Goal: Communication & Community: Answer question/provide support

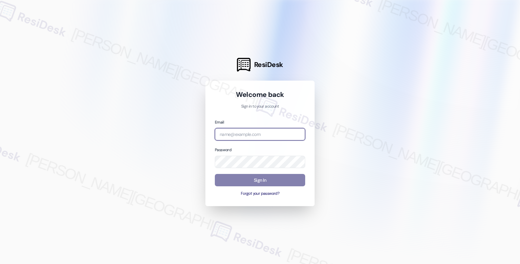
click at [259, 138] on input "email" at bounding box center [260, 134] width 90 height 13
click at [282, 132] on input "brick" at bounding box center [260, 134] width 90 height 13
click at [245, 134] on input "brick" at bounding box center [260, 134] width 90 height 13
click at [0, 264] on com-1password-button at bounding box center [0, 264] width 0 height 0
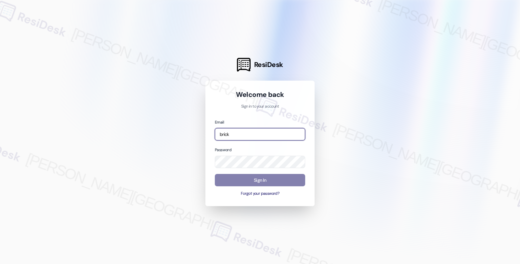
type input "[EMAIL_ADDRESS][PERSON_NAME][DOMAIN_NAME]"
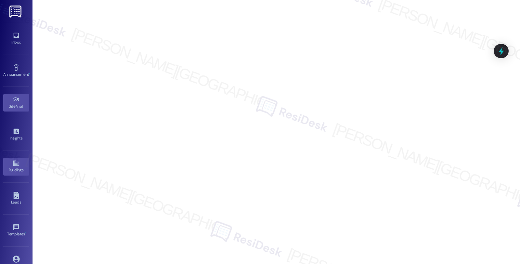
click at [19, 160] on link "Buildings" at bounding box center [16, 167] width 26 height 18
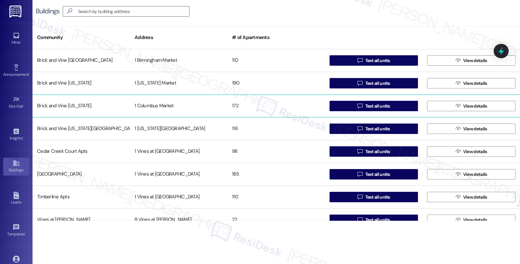
click at [125, 107] on div "Brick and Vine [US_STATE]" at bounding box center [82, 105] width 98 height 13
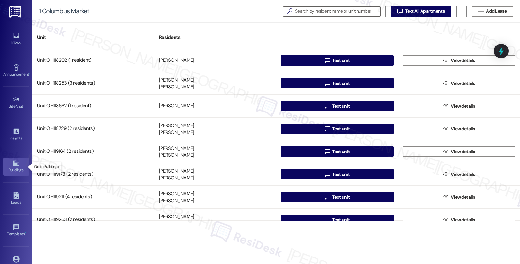
click at [14, 171] on div "Buildings" at bounding box center [16, 170] width 33 height 7
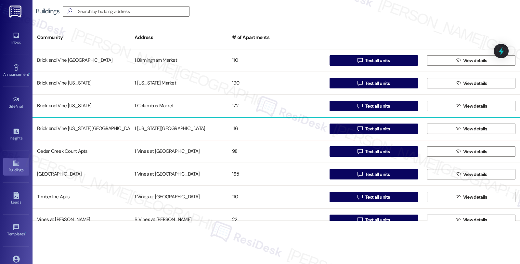
click at [71, 133] on div "Brick and Vine [US_STATE][GEOGRAPHIC_DATA]" at bounding box center [82, 128] width 98 height 13
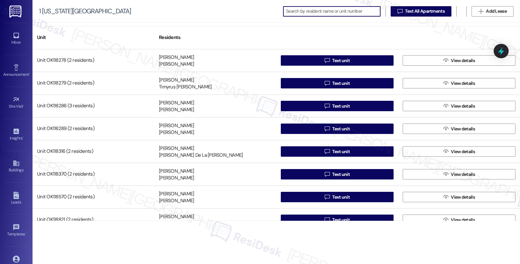
click at [318, 11] on input at bounding box center [333, 11] width 94 height 9
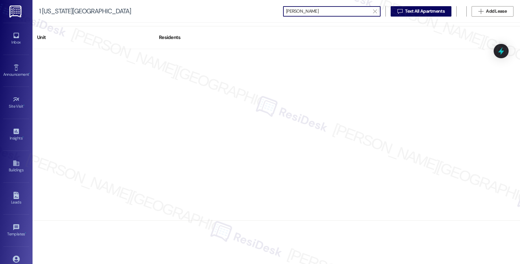
type input "[PERSON_NAME]"
click at [283, 11] on div " [PERSON_NAME] " at bounding box center [332, 11] width 98 height 10
click at [285, 11] on div "" at bounding box center [285, 11] width 1 height 9
click at [320, 11] on input "[PERSON_NAME]" at bounding box center [328, 11] width 84 height 9
drag, startPoint x: 336, startPoint y: 8, endPoint x: 274, endPoint y: 10, distance: 62.1
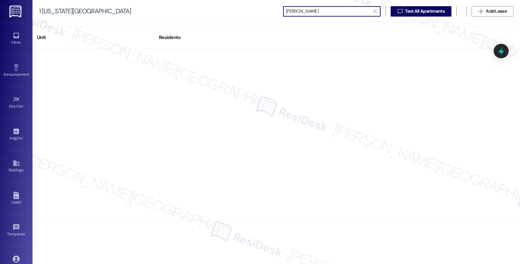
click at [274, 10] on div "1 [US_STATE] City Market  [PERSON_NAME]   Text All Apartments  Add Lease" at bounding box center [277, 11] width 488 height 23
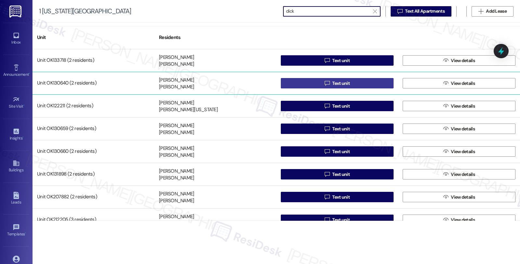
type input "dick"
click at [301, 80] on button " Text unit" at bounding box center [337, 83] width 113 height 10
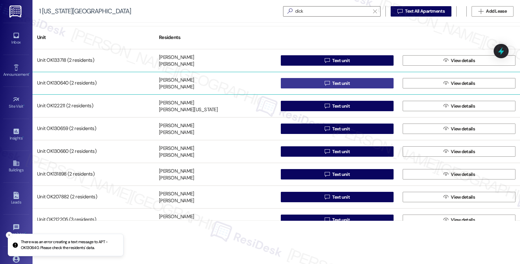
click at [301, 85] on button " Text unit" at bounding box center [337, 83] width 113 height 10
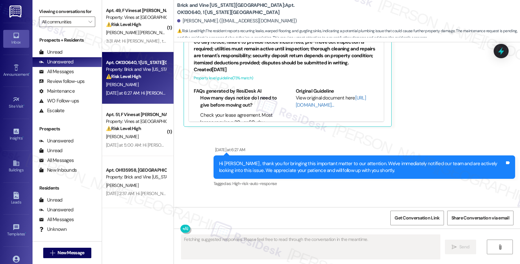
scroll to position [455, 0]
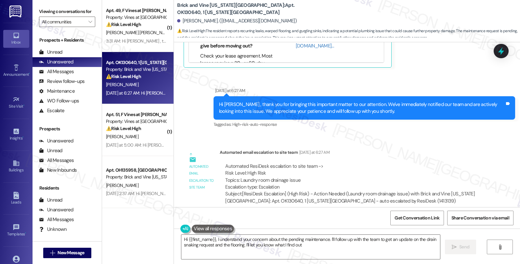
type textarea "Hi {{first_name}}, I understand your concern about the pending maintenance. I'l…"
click at [17, 166] on icon at bounding box center [16, 163] width 7 height 7
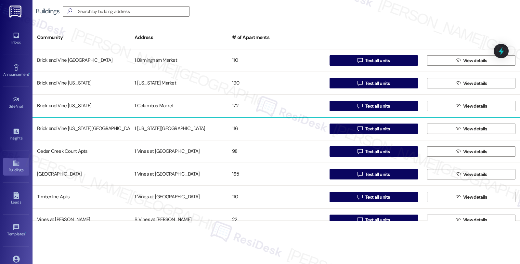
click at [197, 127] on div "1 [US_STATE][GEOGRAPHIC_DATA]" at bounding box center [179, 128] width 98 height 13
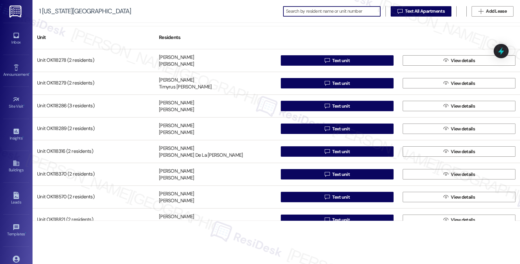
click at [290, 10] on input at bounding box center [333, 11] width 94 height 9
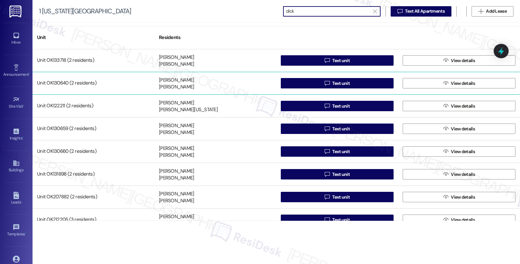
type input "dick"
copy div "[PERSON_NAME]"
drag, startPoint x: 195, startPoint y: 88, endPoint x: 155, endPoint y: 90, distance: 40.4
click at [155, 90] on div "Unit OK130640 (2 residents) [PERSON_NAME] [PERSON_NAME]  Text unit  View deta…" at bounding box center [277, 83] width 488 height 23
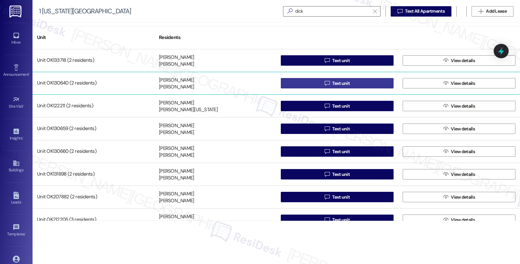
click at [302, 85] on button " Text unit" at bounding box center [337, 83] width 113 height 10
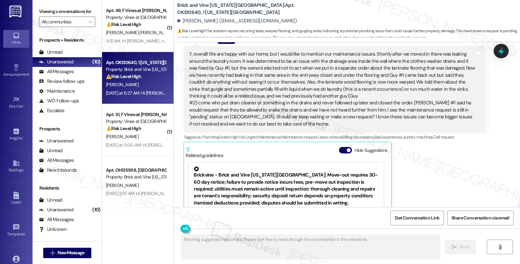
scroll to position [241, 0]
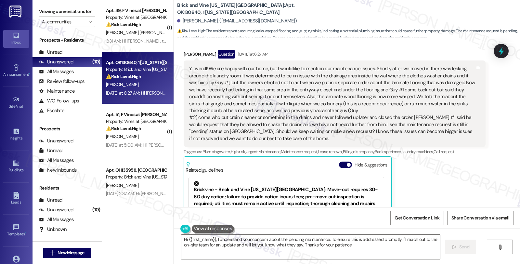
type textarea "Hi {{first_name}}, I understand your concern about the pending maintenance. To …"
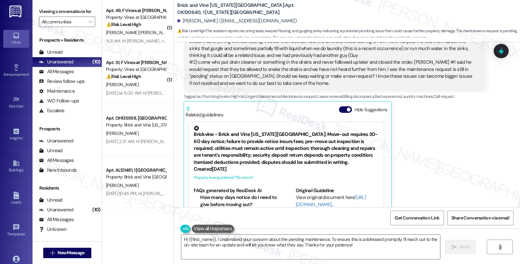
scroll to position [313, 0]
